Goal: Transaction & Acquisition: Purchase product/service

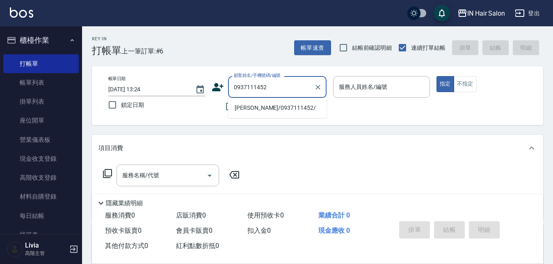
click at [273, 106] on li "[PERSON_NAME]/0937111452/" at bounding box center [277, 108] width 99 height 14
type input "[PERSON_NAME]/0937111452/"
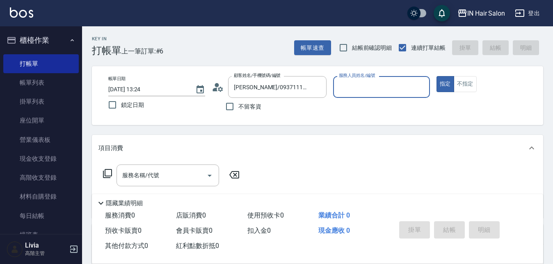
type input "7號設計師[PERSON_NAME]-7"
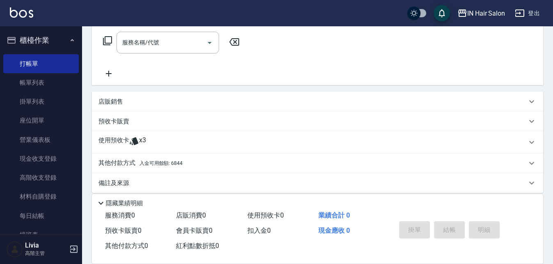
scroll to position [140, 0]
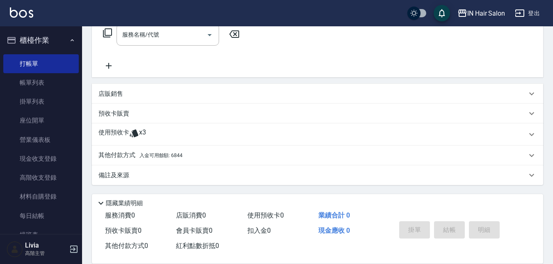
click at [115, 131] on p "使用預收卡" at bounding box center [114, 134] width 31 height 12
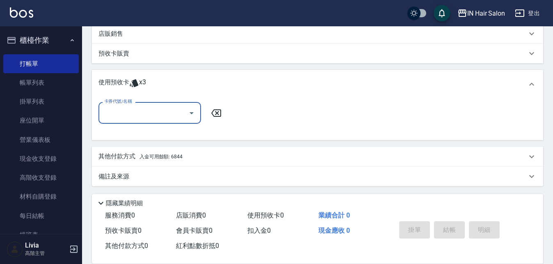
scroll to position [202, 0]
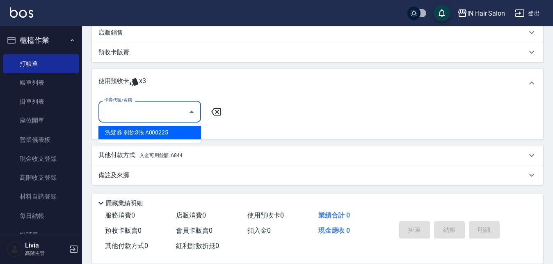
click at [140, 117] on input "卡券代號/名稱" at bounding box center [143, 111] width 83 height 14
click at [144, 131] on div "洗髮券 剩餘3張 A000225" at bounding box center [150, 133] width 103 height 14
type input "洗髮券 A000225"
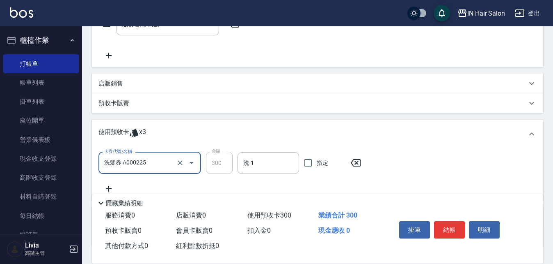
scroll to position [0, 0]
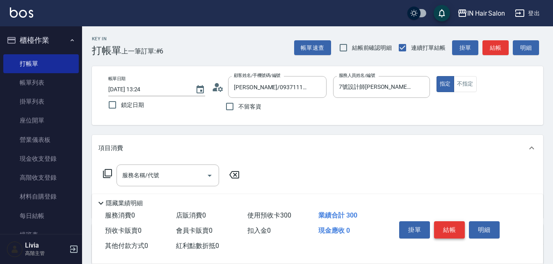
click at [445, 224] on button "結帳" at bounding box center [449, 229] width 31 height 17
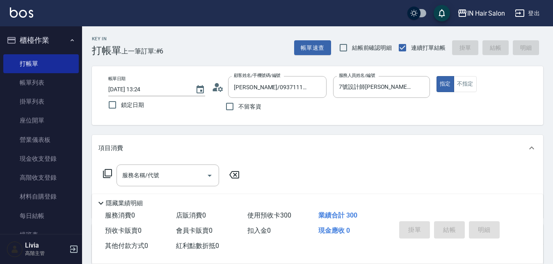
type input "[DATE] 14:29"
